Goal: Information Seeking & Learning: Learn about a topic

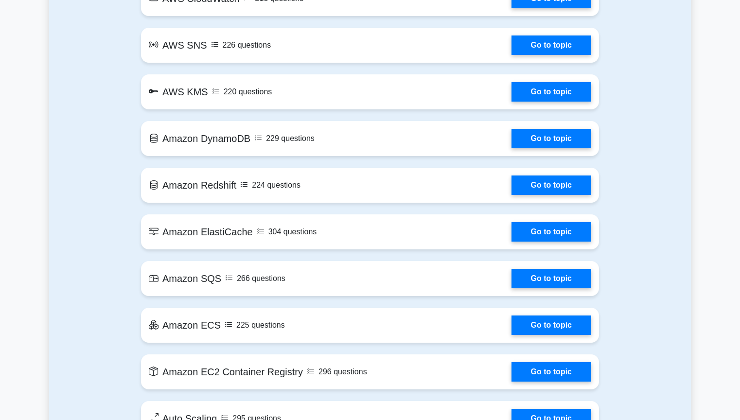
scroll to position [1180, 0]
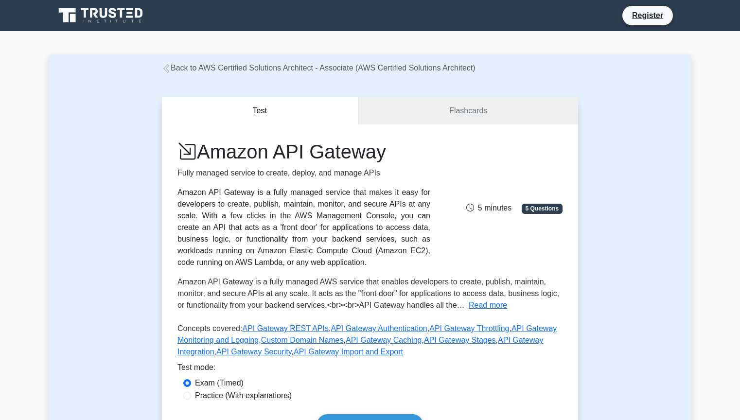
click at [627, 19] on link "Register" at bounding box center [648, 15] width 43 height 12
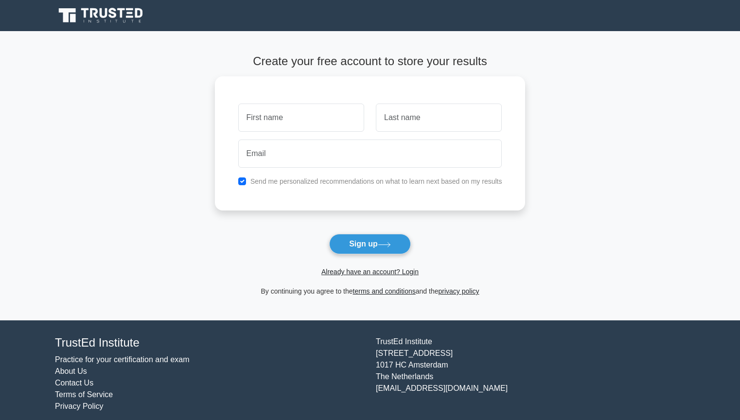
scroll to position [10, 0]
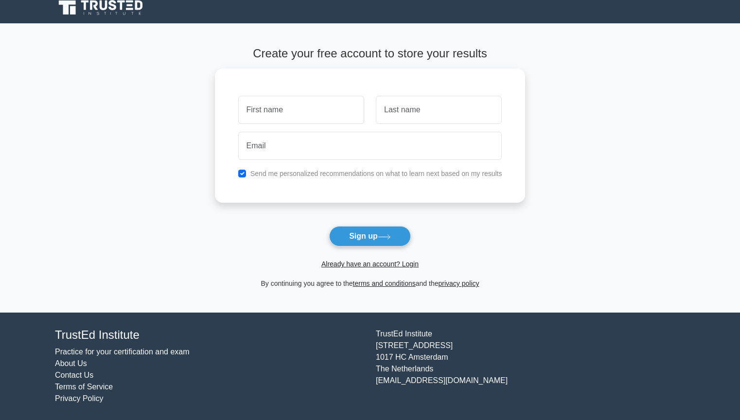
click at [641, 107] on main "Create your free account to store your results Send me personalized recommendat…" at bounding box center [370, 167] width 740 height 289
click at [633, 312] on main "Create your free account to store your results Send me personalized recommendat…" at bounding box center [370, 167] width 740 height 289
click at [596, 182] on main "Create your free account to store your results Send me personalized recommendat…" at bounding box center [370, 167] width 740 height 289
click at [108, 390] on link "Terms of Service" at bounding box center [84, 387] width 58 height 8
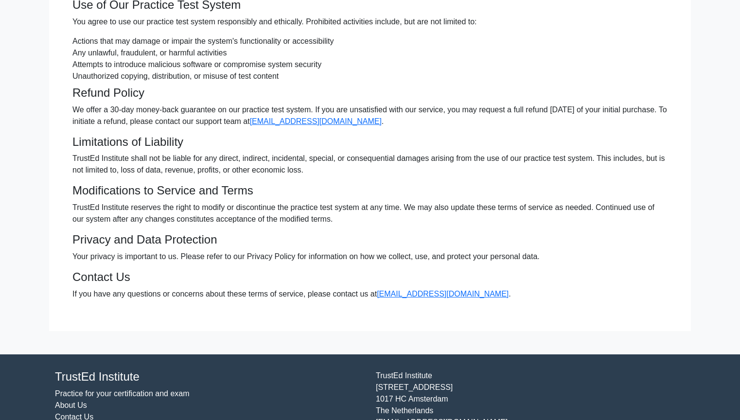
scroll to position [169, 0]
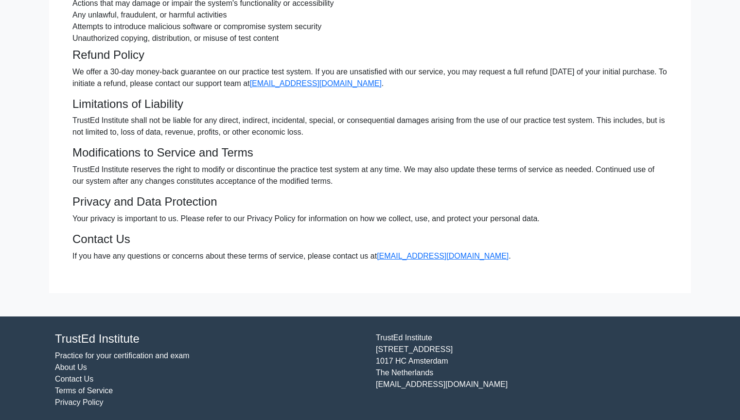
click at [583, 104] on h4 "Limitations of Liability" at bounding box center [369, 104] width 595 height 14
click at [599, 317] on footer "TrustEd Institute Practice for your certification and exam About Us Contact Us …" at bounding box center [370, 371] width 740 height 108
click at [645, 188] on div "Terms of Service These terms and conditions govern your use of TrustEd Institut…" at bounding box center [370, 89] width 642 height 361
click at [58, 365] on link "About Us" at bounding box center [71, 367] width 32 height 8
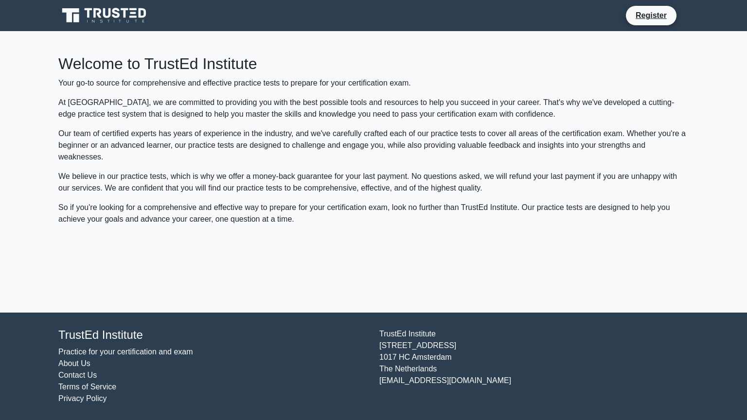
click at [649, 106] on p "At TrustEd Institute, we are committed to providing you with the best possible …" at bounding box center [373, 108] width 631 height 23
click at [630, 306] on div "Welcome to TrustEd Institute Your go-to source for comprehensive and effective …" at bounding box center [374, 172] width 642 height 282
click at [605, 190] on p "We believe in our practice tests, which is why we offer a money-back guarantee …" at bounding box center [373, 182] width 631 height 23
